Goal: Navigation & Orientation: Find specific page/section

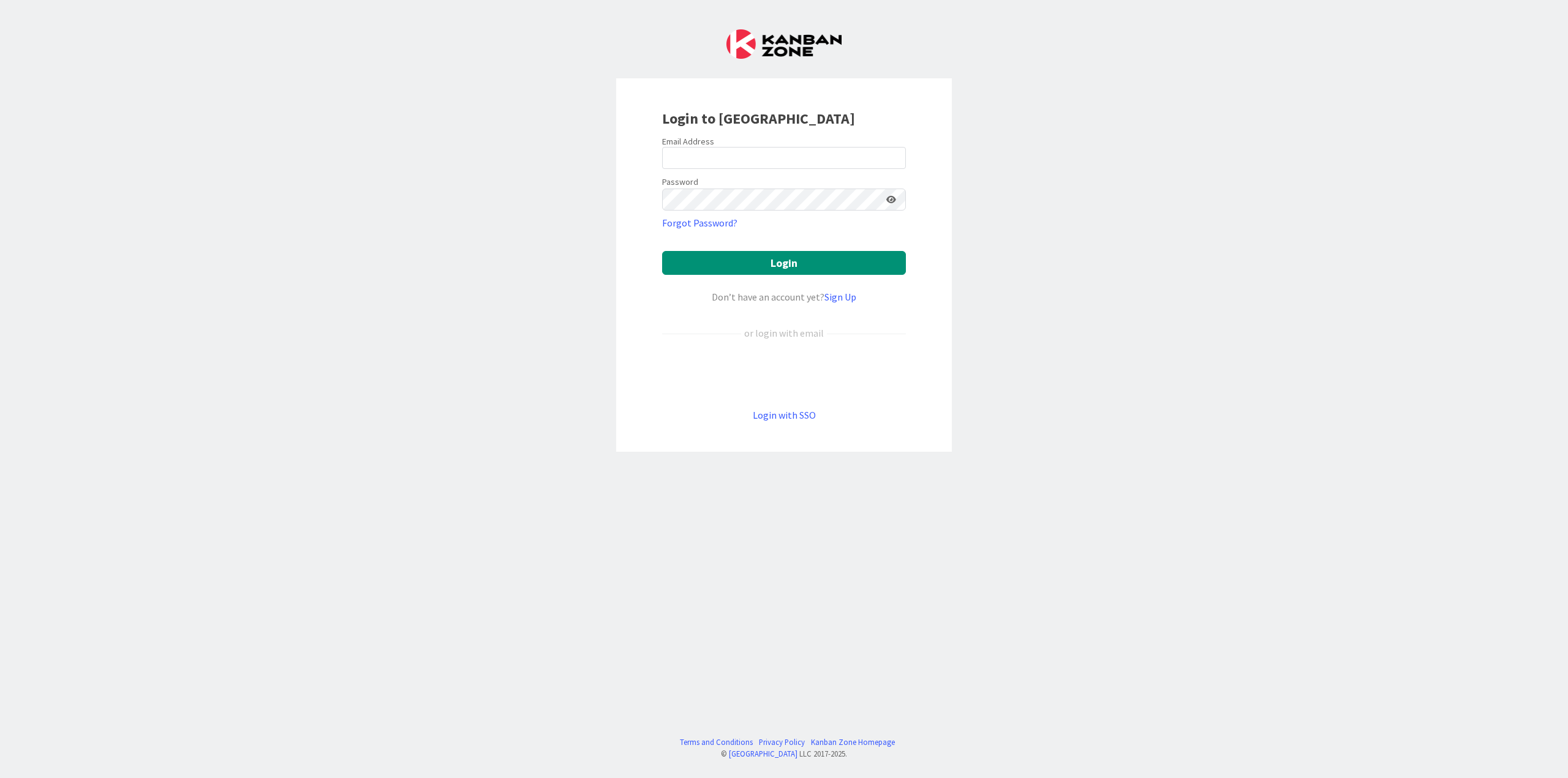
click at [756, 170] on form "Email Address Password Forgot Password? Login Don’t have an account yet? Sign U…" at bounding box center [783, 279] width 244 height 286
click at [746, 158] on input "email" at bounding box center [783, 157] width 244 height 22
type input "[EMAIL_ADDRESS][DOMAIN_NAME]"
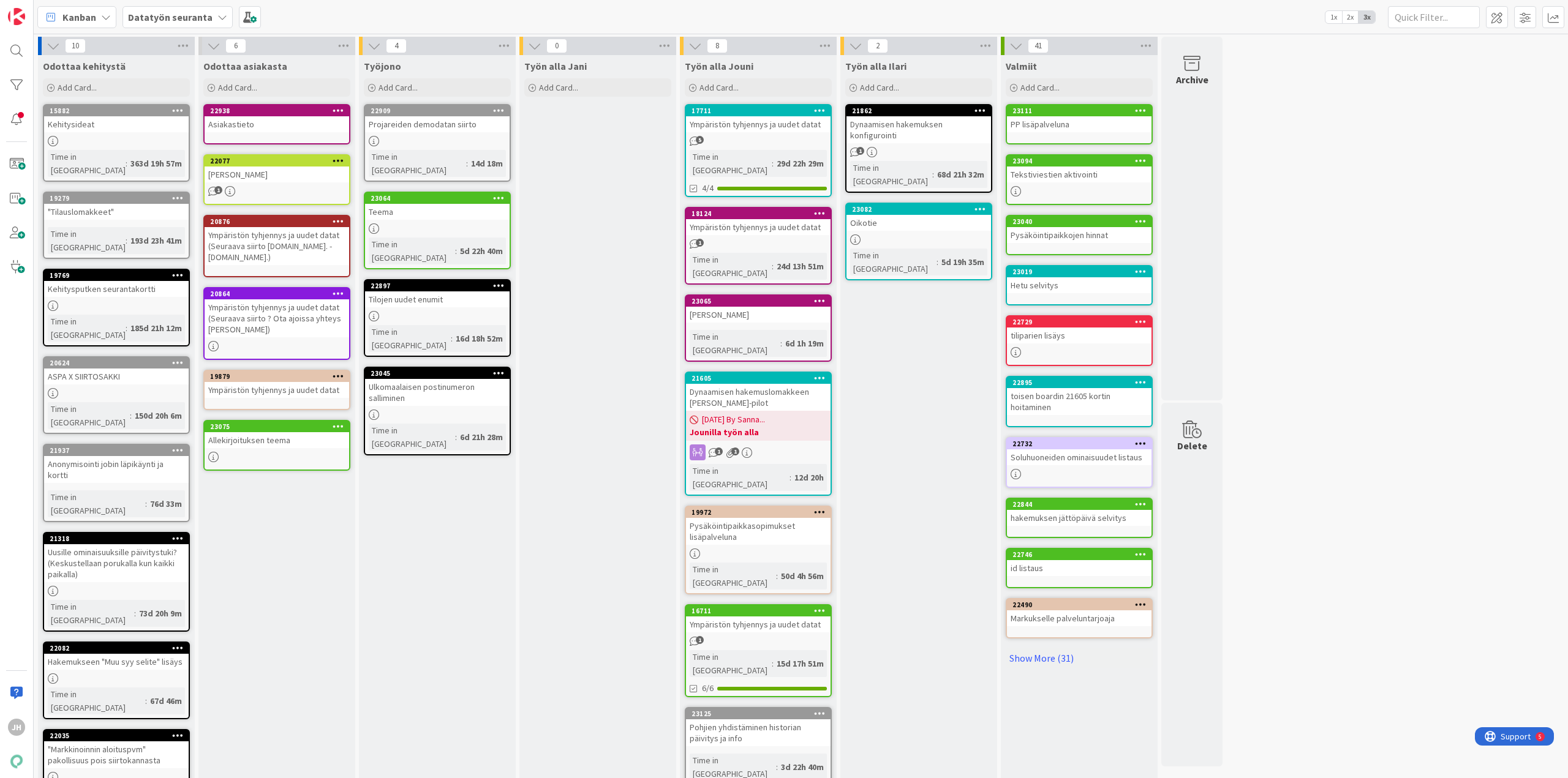
click at [173, 21] on b "Datatyön seuranta" at bounding box center [170, 17] width 84 height 12
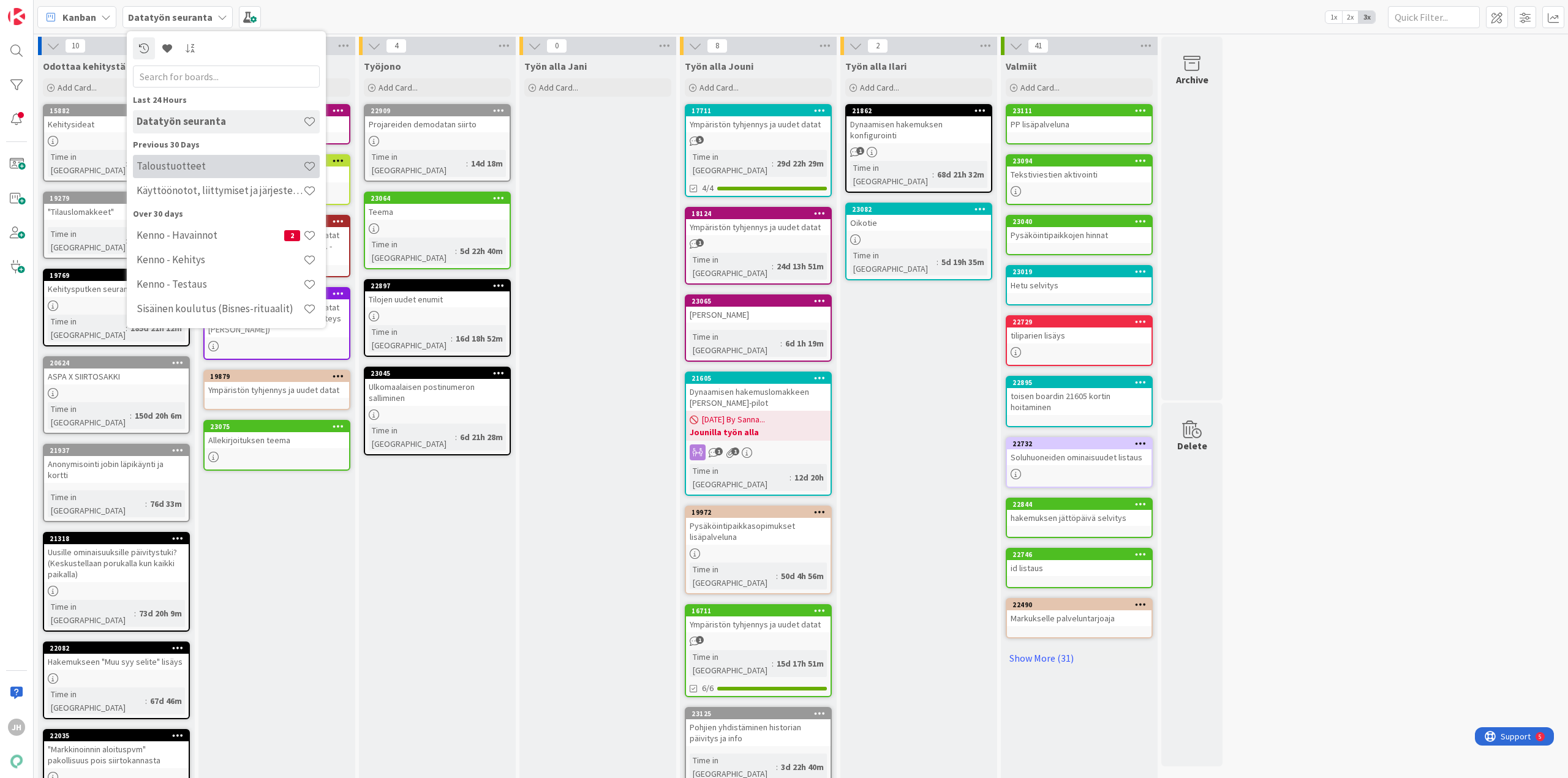
click at [204, 169] on h4 "Taloustuotteet" at bounding box center [220, 166] width 167 height 12
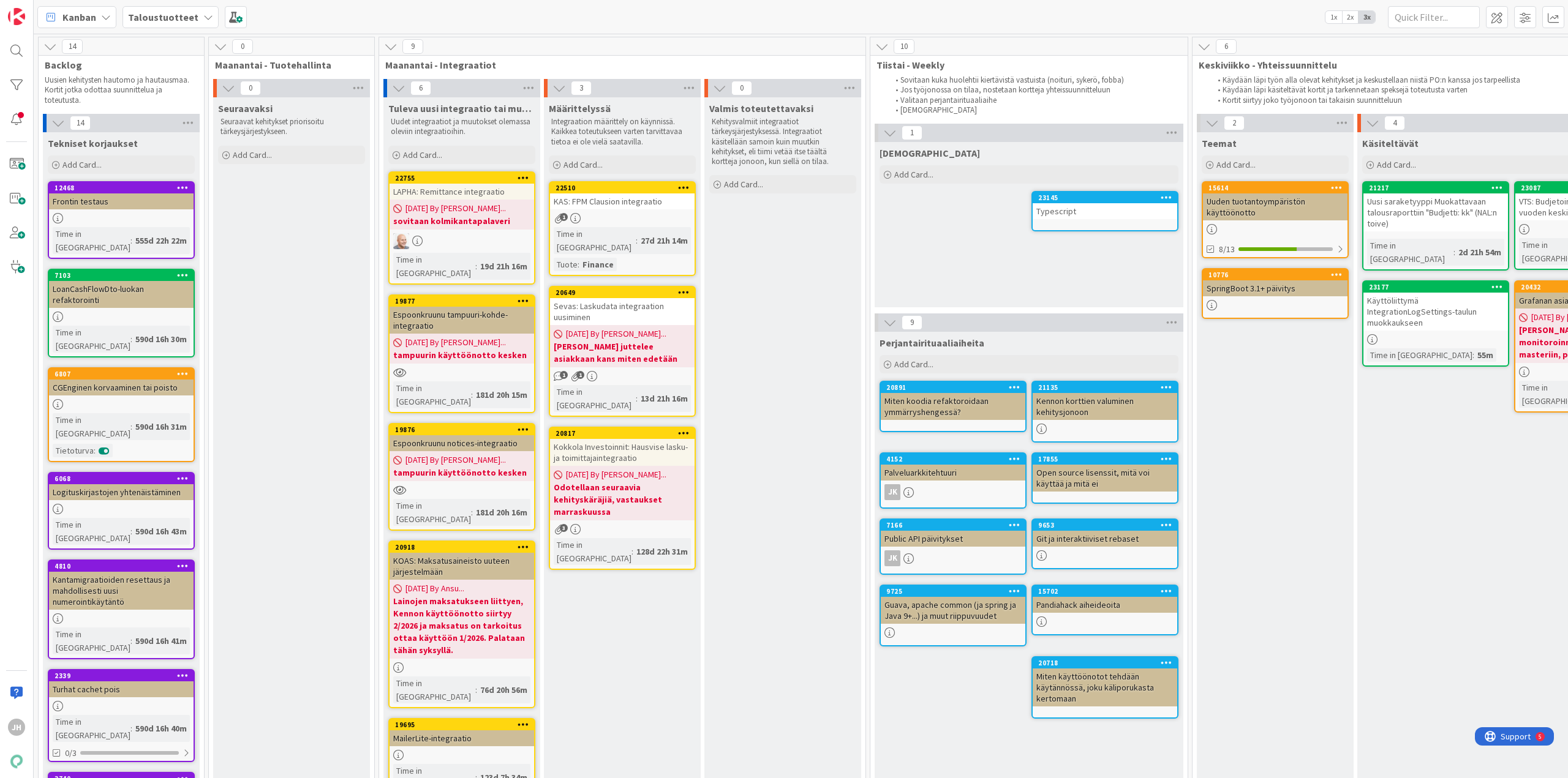
click at [173, 17] on b "Taloustuotteet" at bounding box center [163, 17] width 71 height 12
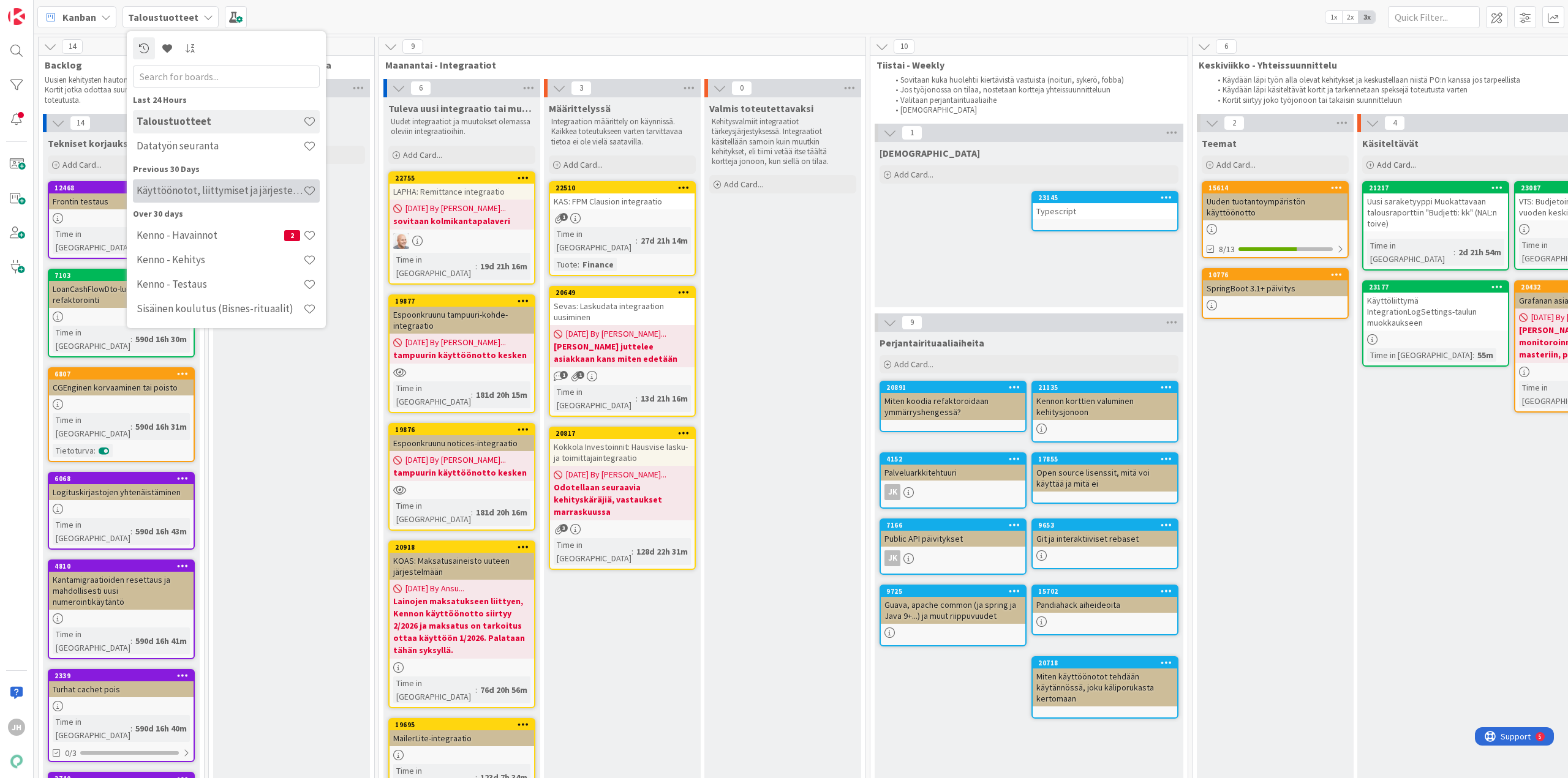
click at [199, 189] on h4 "Käyttöönotot, liittymiset ja järjestelmävaihdokset" at bounding box center [220, 190] width 167 height 12
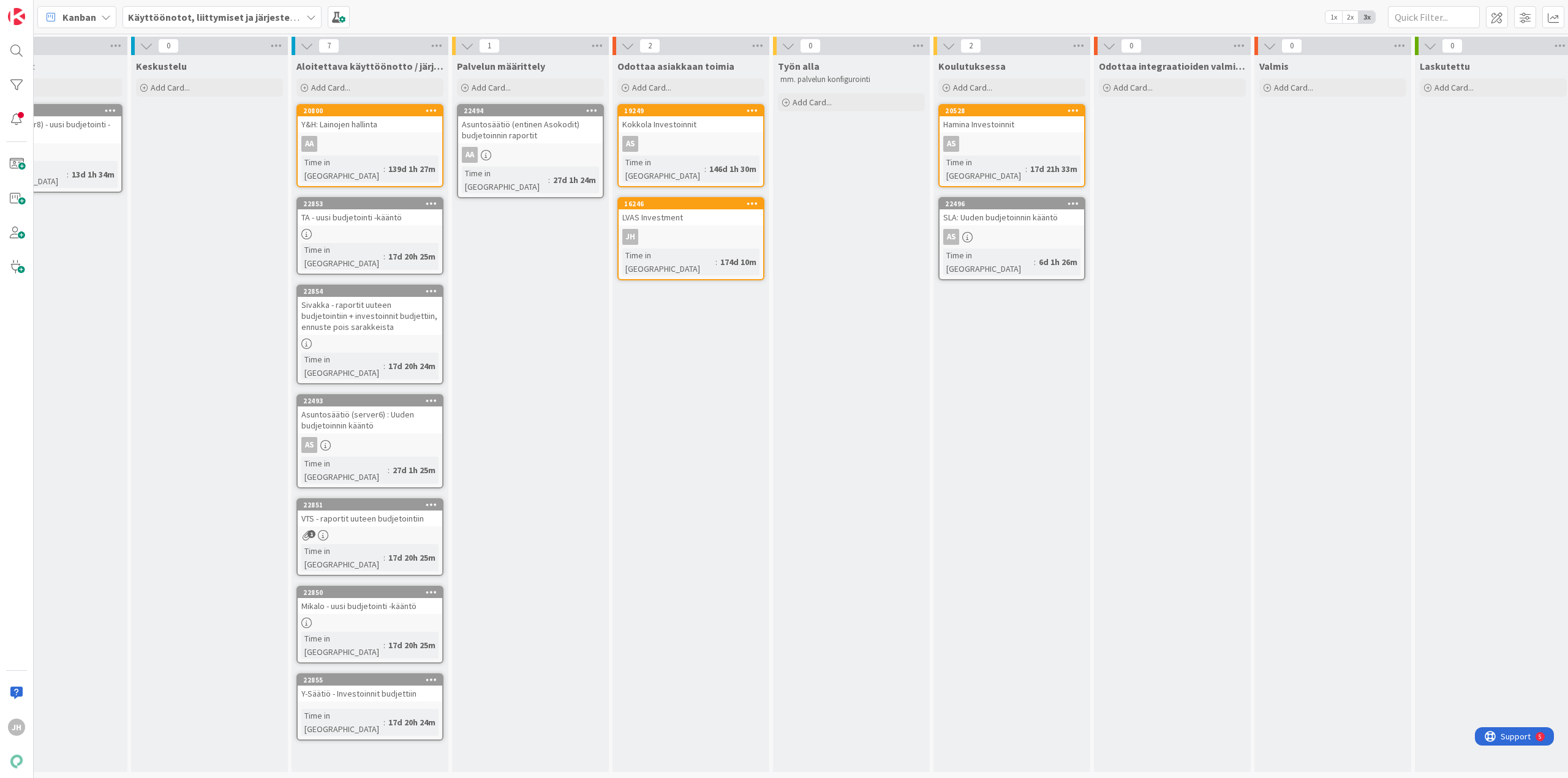
scroll to position [0, 61]
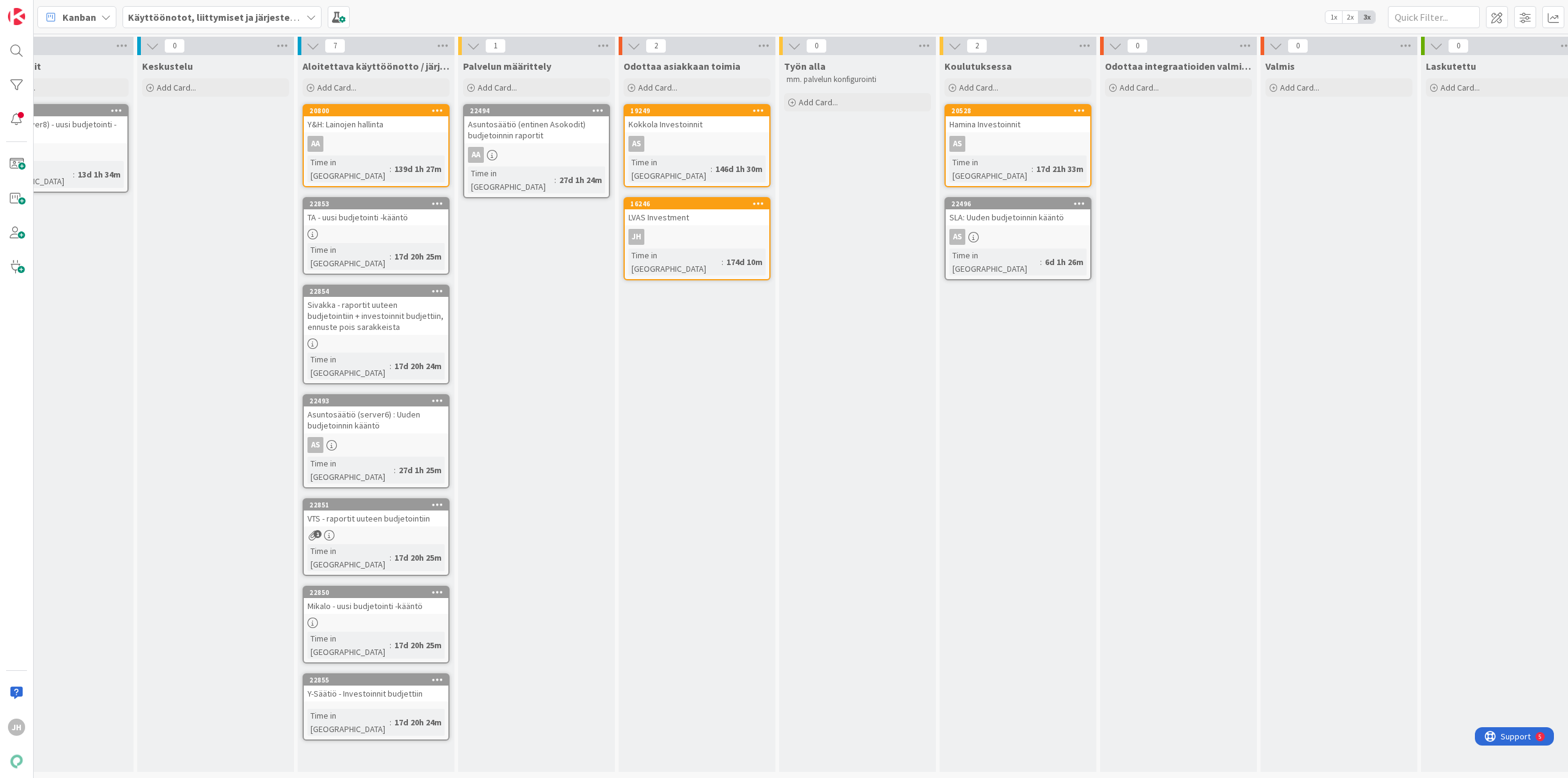
click at [671, 210] on div "LVAS Investment" at bounding box center [697, 217] width 145 height 16
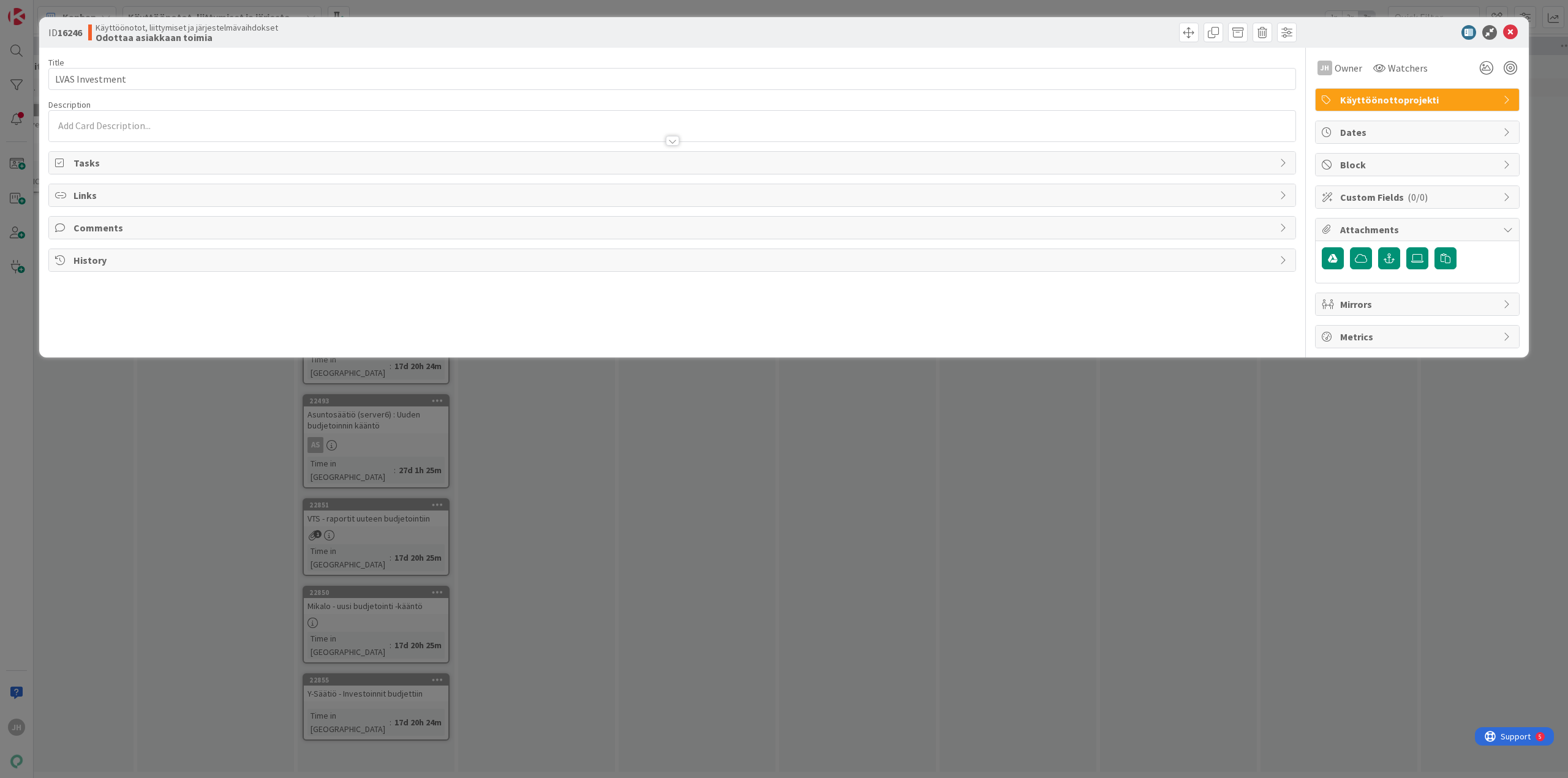
click at [810, 451] on div "ID 16246 Käyttöönotot, liittymiset ja järjestelmävaihdokset Odottaa asiakkaan t…" at bounding box center [784, 389] width 1568 height 778
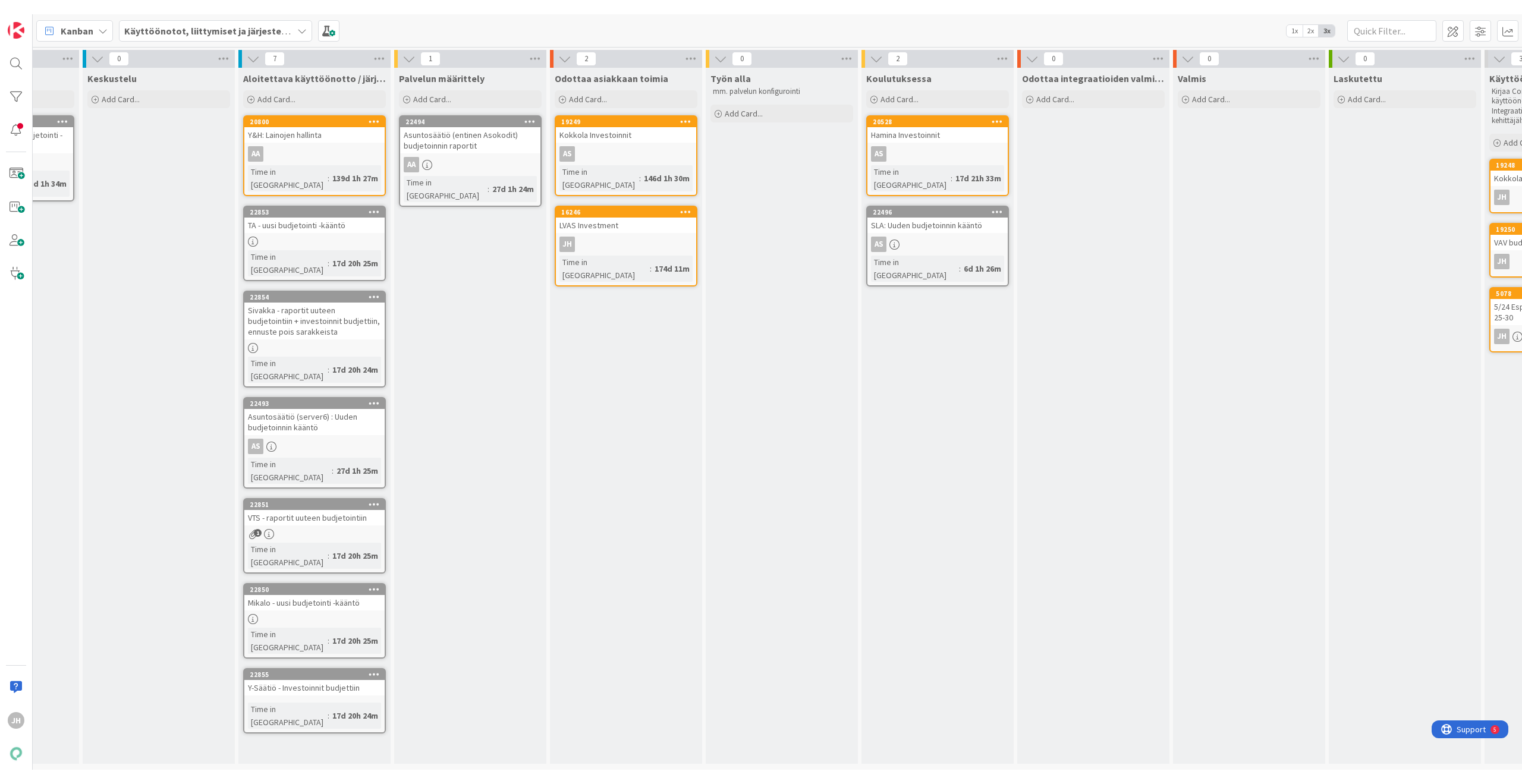
scroll to position [0, 119]
